Goal: Task Accomplishment & Management: Use online tool/utility

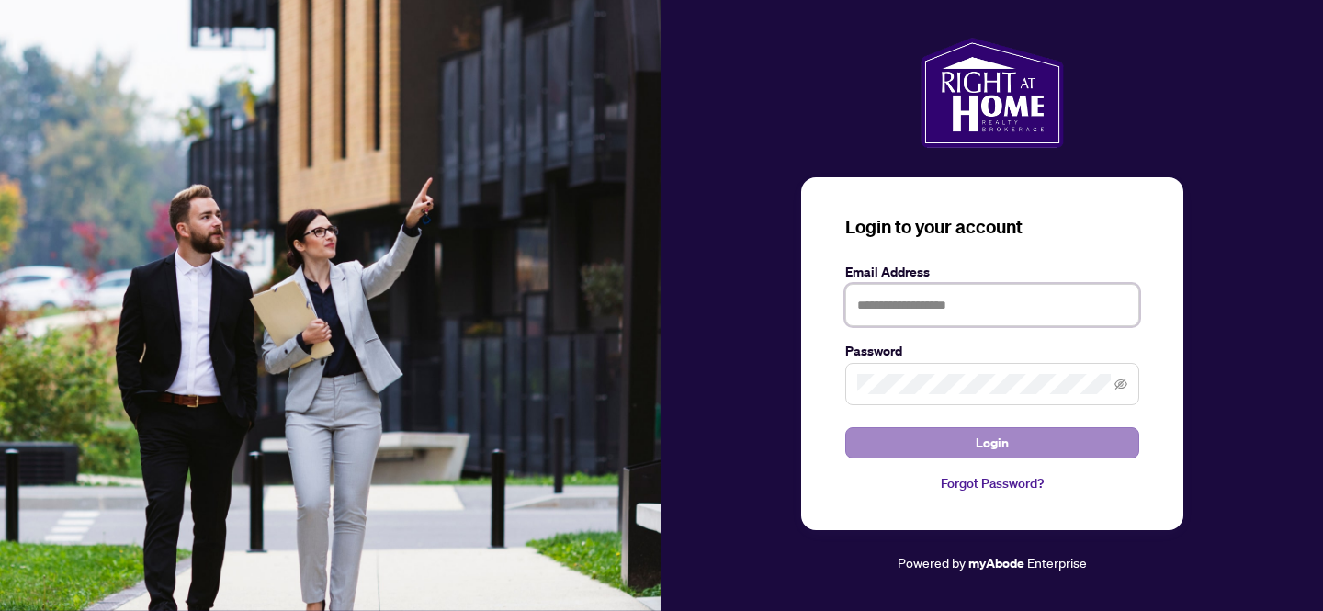
type input "**********"
click at [897, 435] on button "Login" at bounding box center [992, 442] width 294 height 31
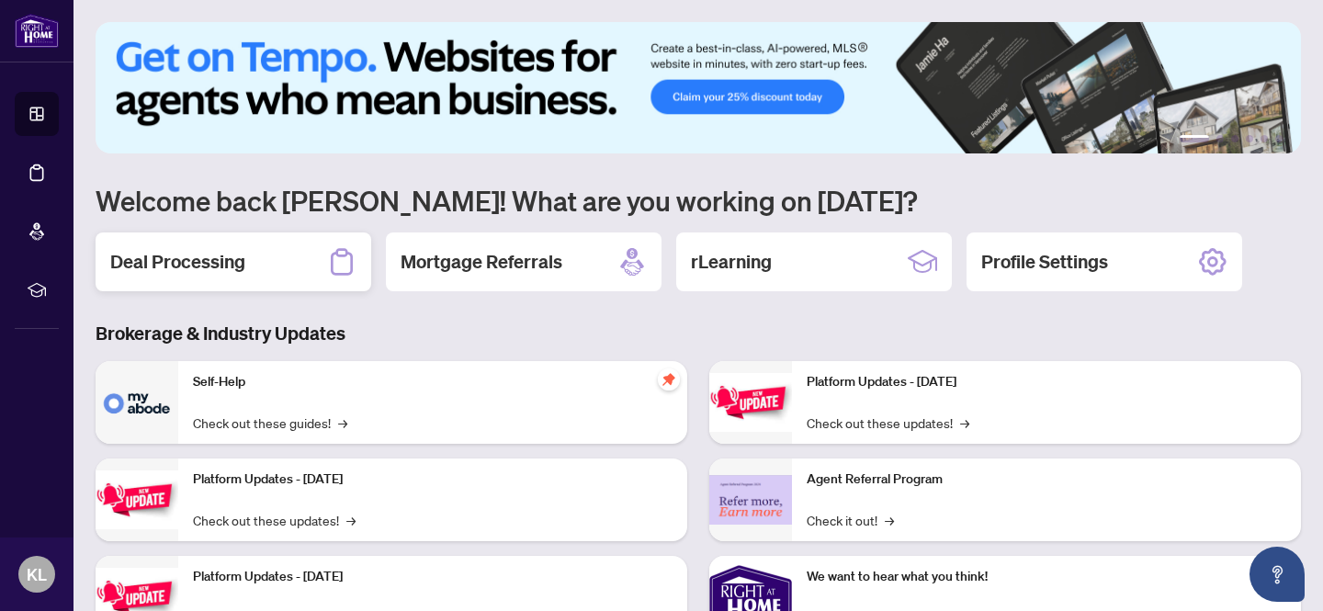
click at [310, 260] on div "Deal Processing" at bounding box center [234, 261] width 276 height 59
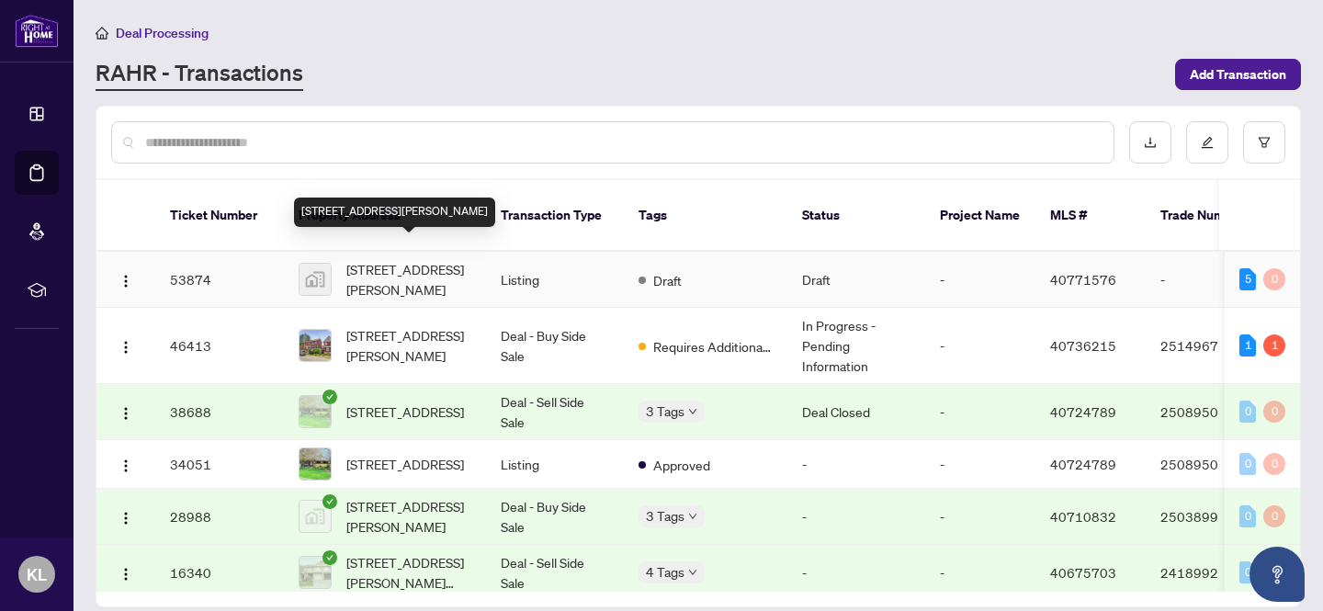
click at [366, 263] on span "[STREET_ADDRESS][PERSON_NAME]" at bounding box center [408, 279] width 125 height 40
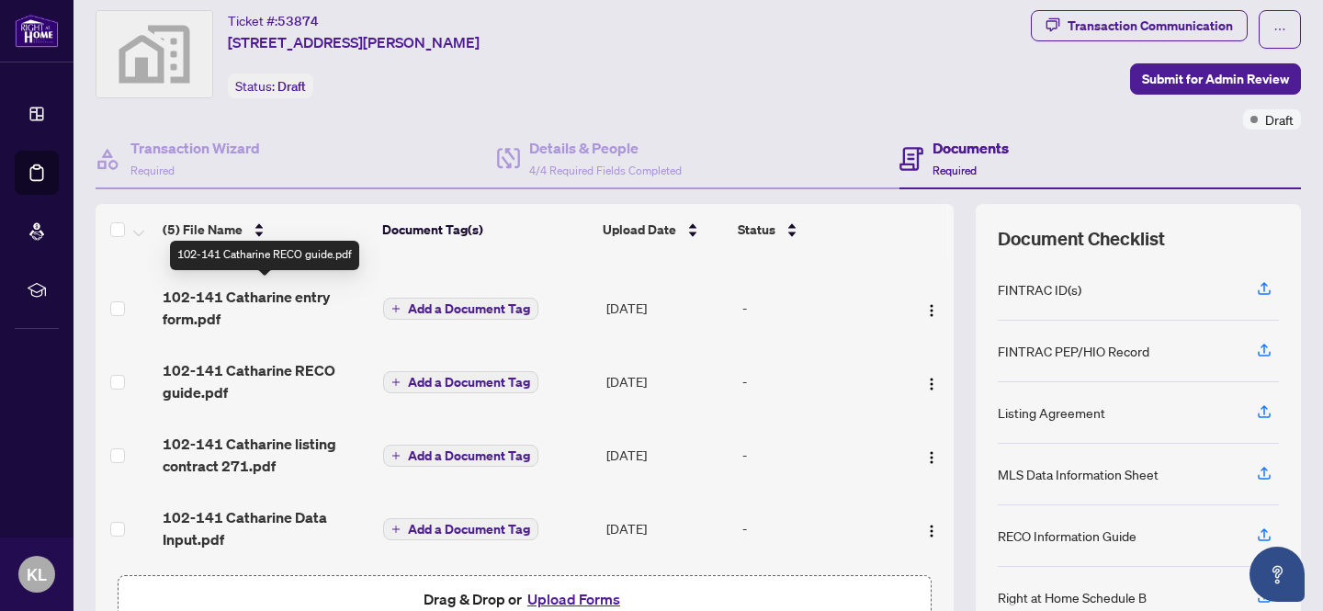
scroll to position [157, 0]
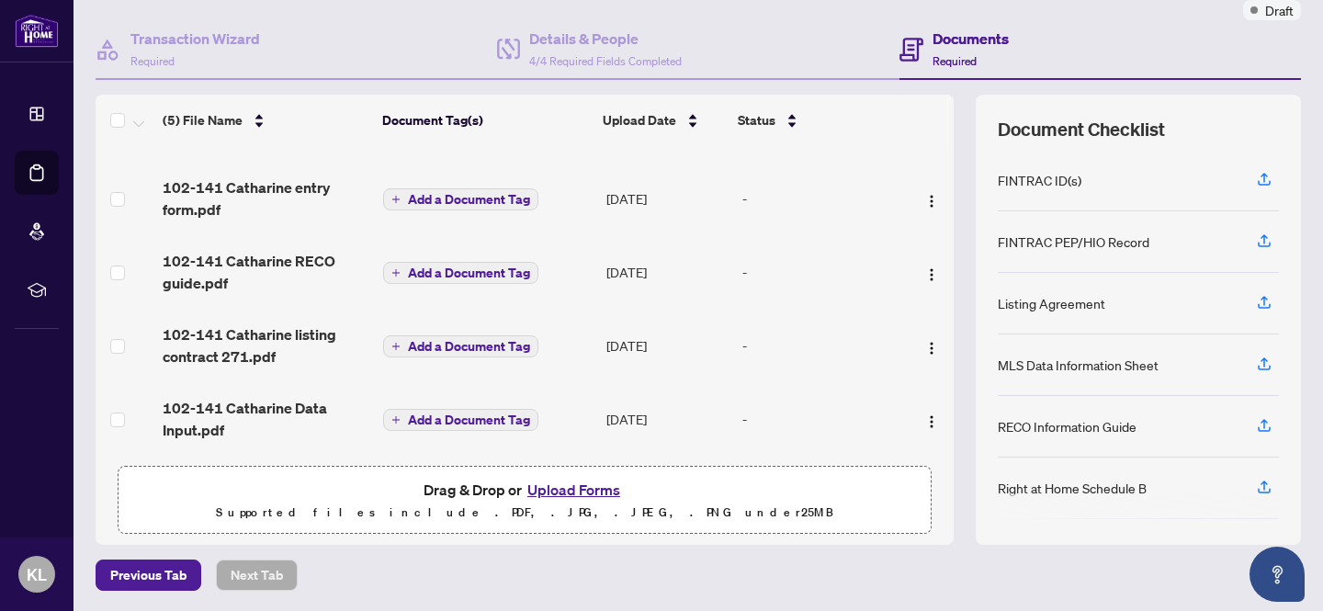
click at [577, 489] on button "Upload Forms" at bounding box center [574, 490] width 104 height 24
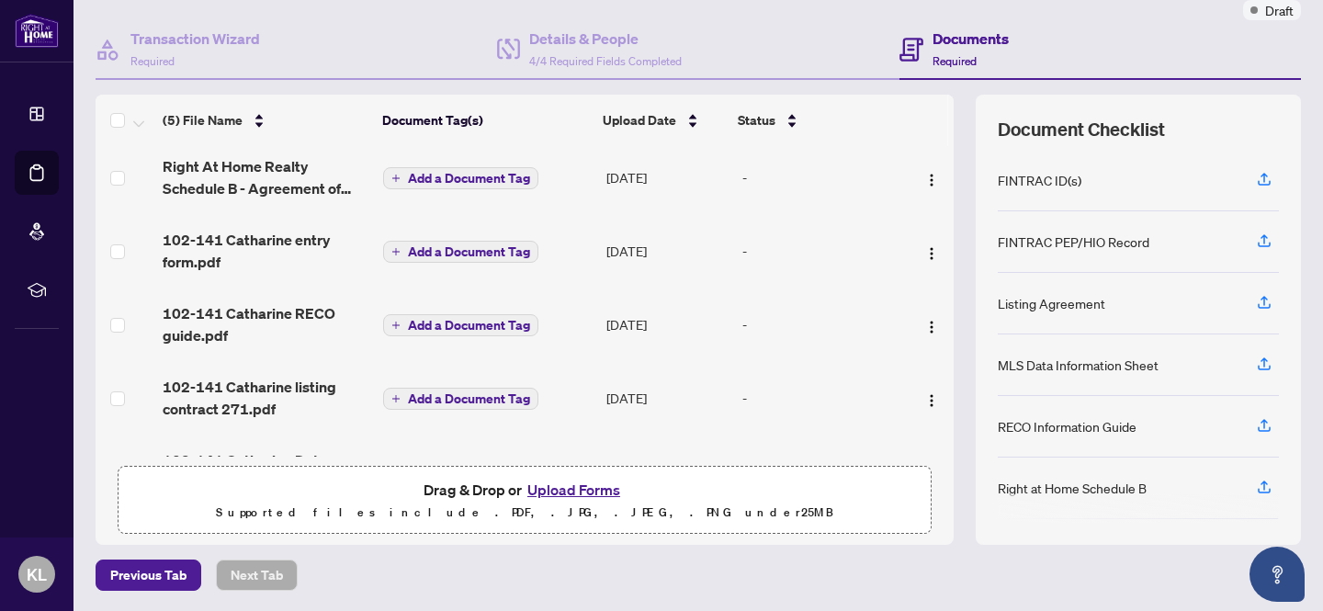
scroll to position [0, 0]
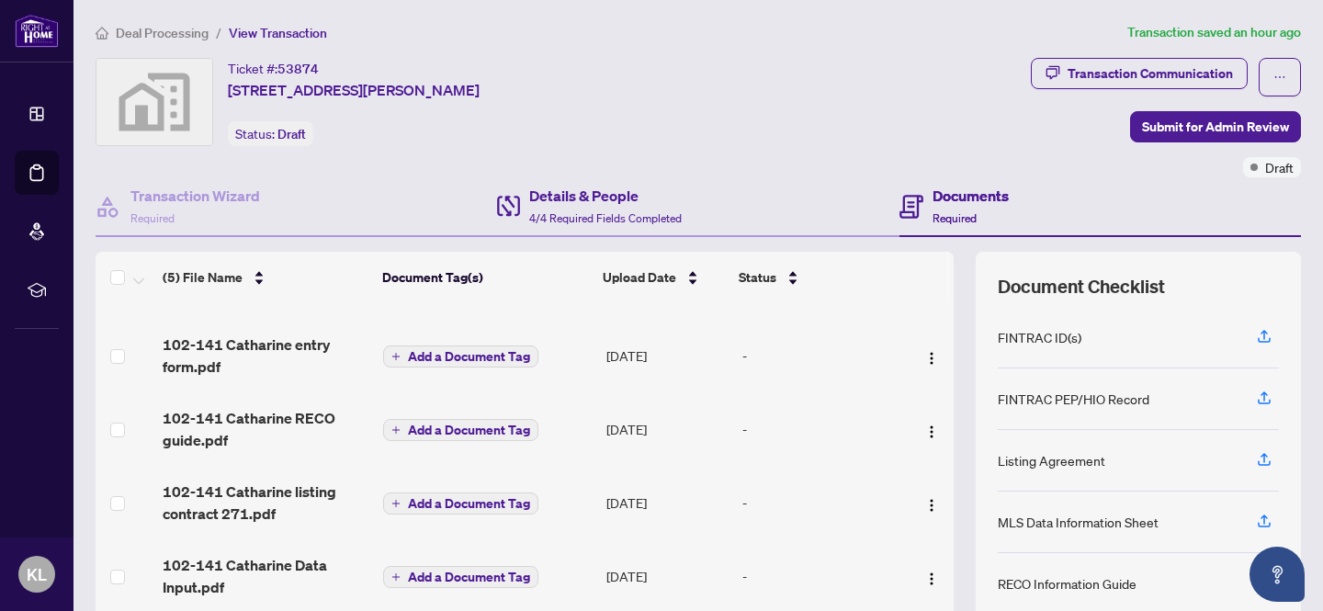
scroll to position [157, 0]
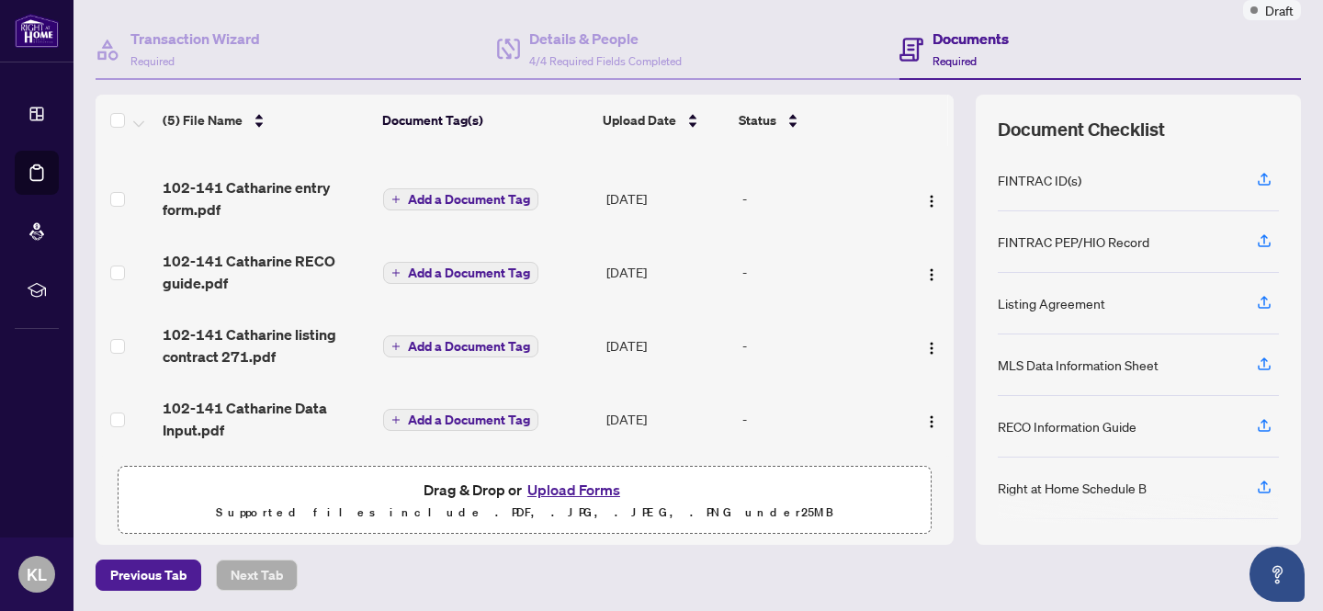
click at [581, 487] on button "Upload Forms" at bounding box center [574, 490] width 104 height 24
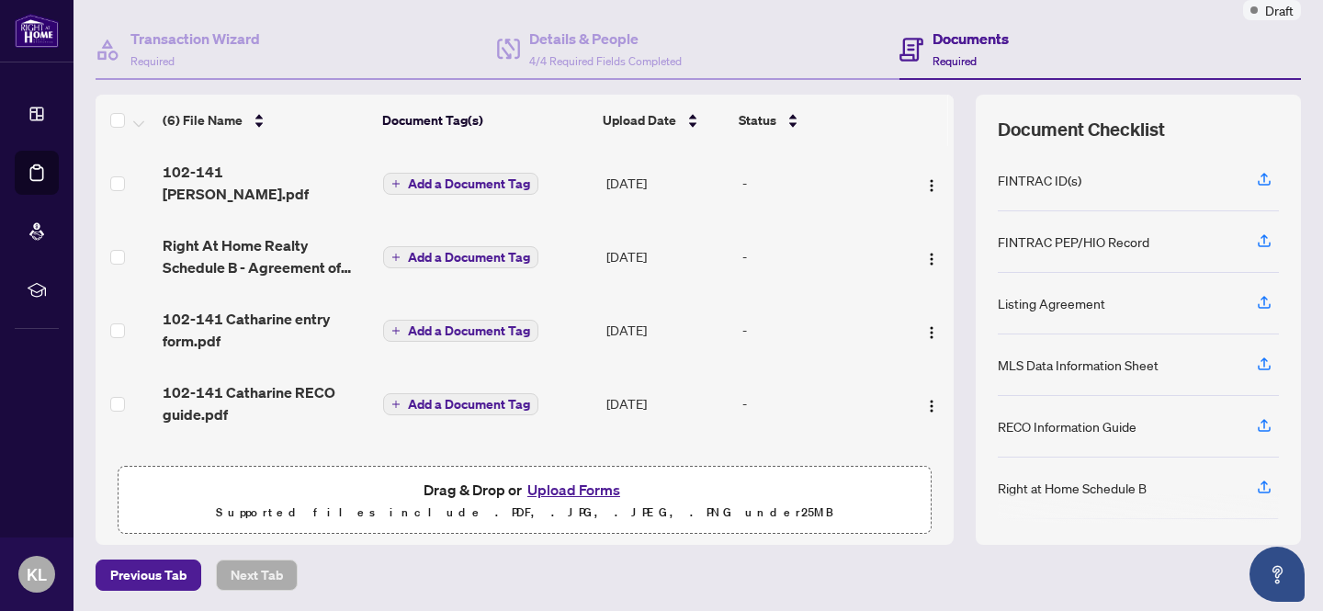
scroll to position [0, 0]
